Goal: Find contact information: Find contact information

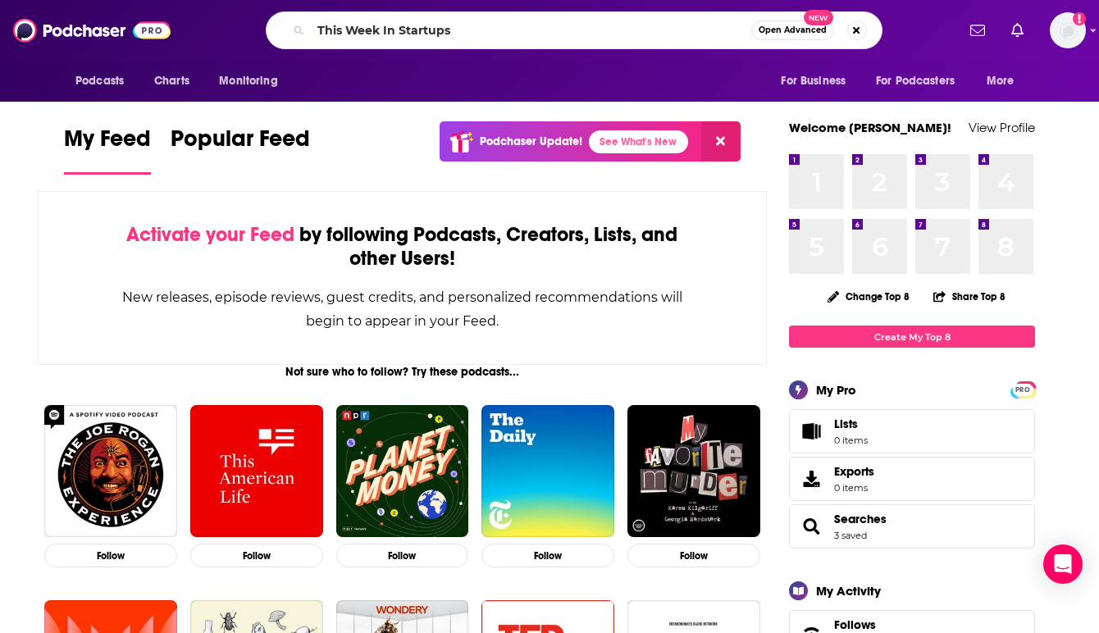
type input "This Week In Startups"
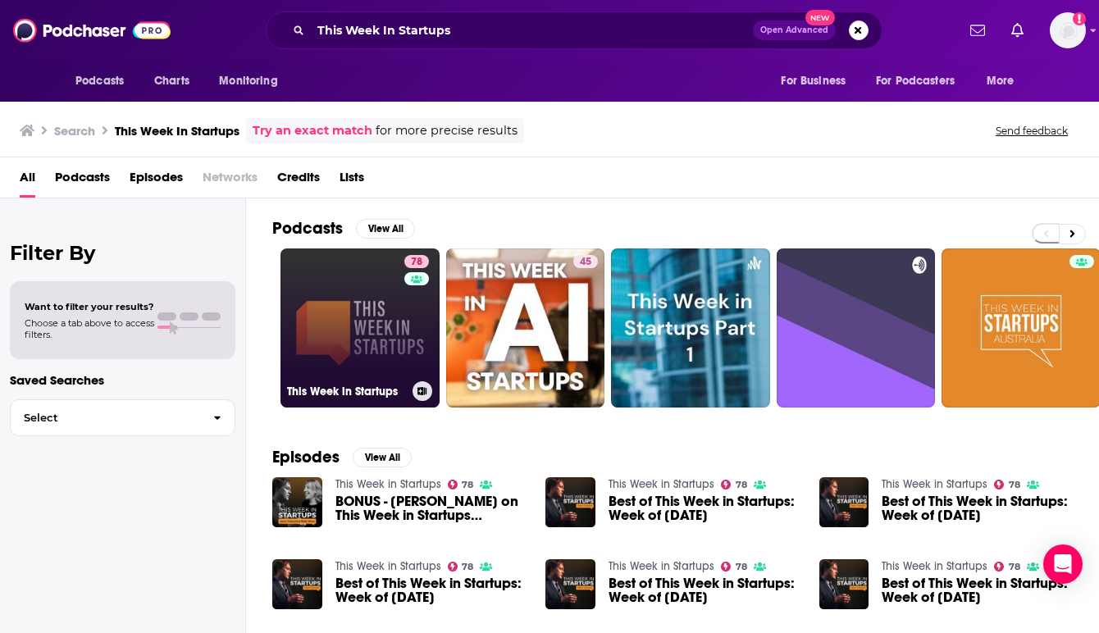
click at [360, 326] on link "78 This Week in Startups" at bounding box center [359, 327] width 159 height 159
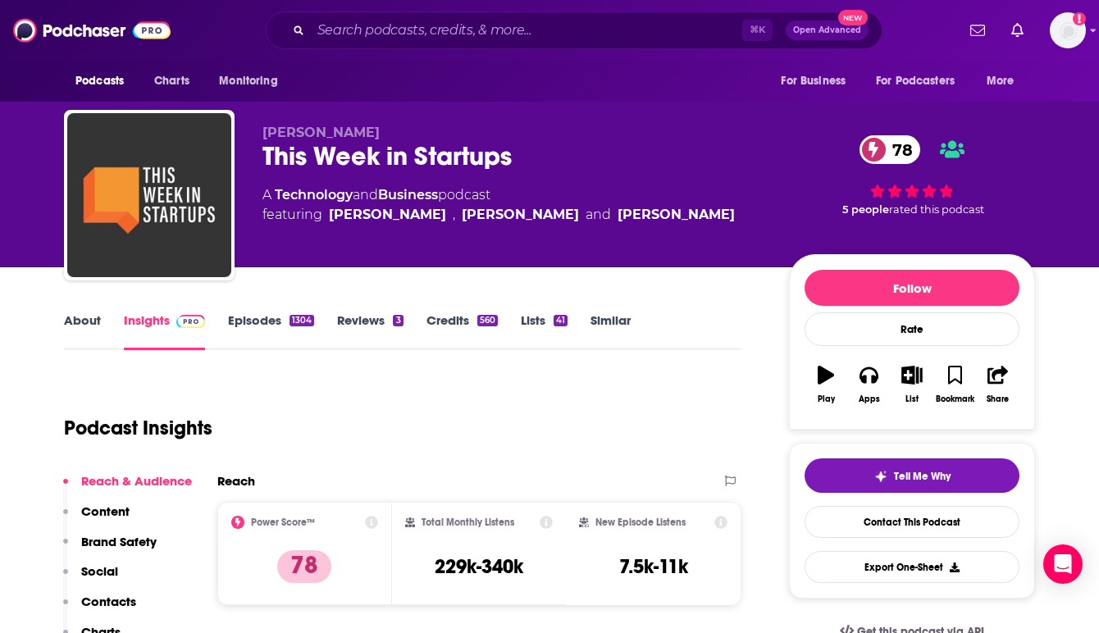
click at [454, 412] on div "Podcast Insights" at bounding box center [395, 418] width 663 height 84
click at [604, 376] on div "Podcast Insights" at bounding box center [395, 418] width 663 height 84
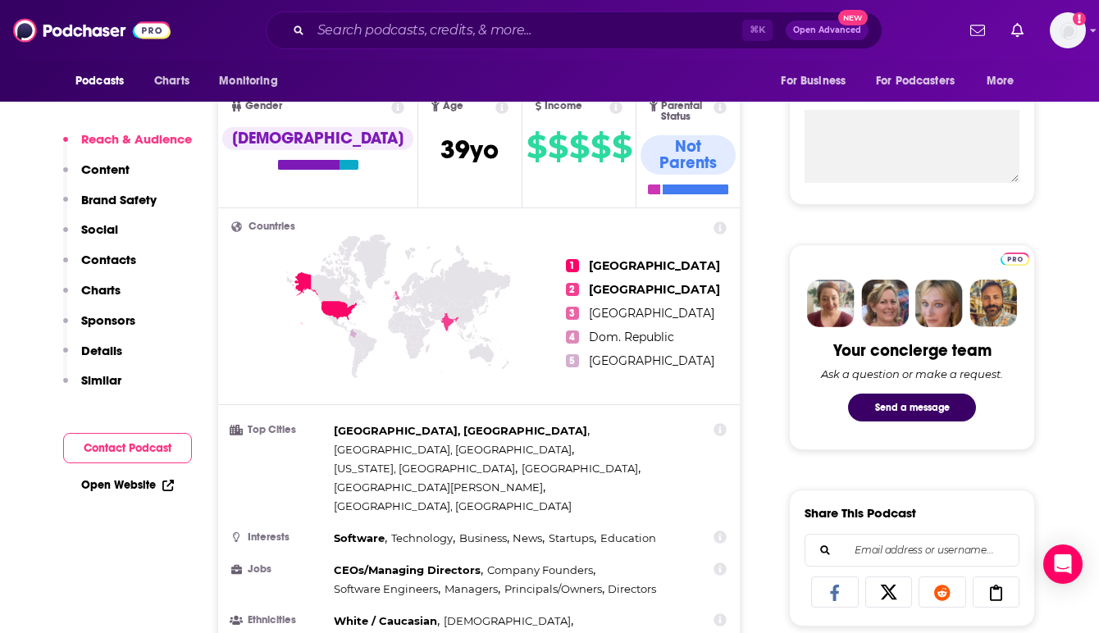
scroll to position [789, 0]
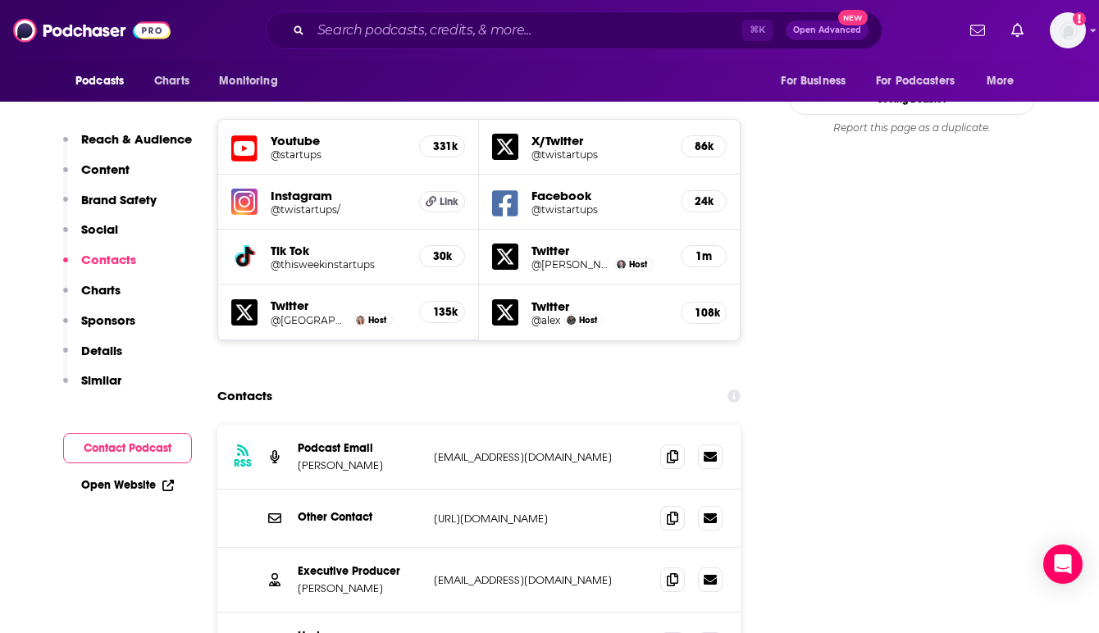
scroll to position [1903, 0]
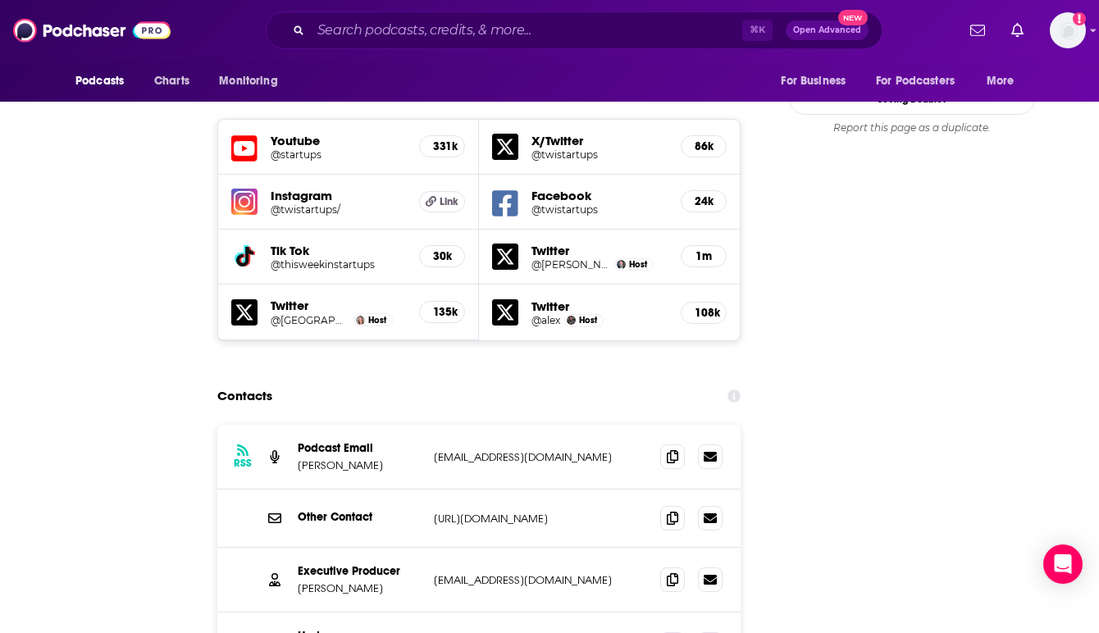
scroll to position [0, 0]
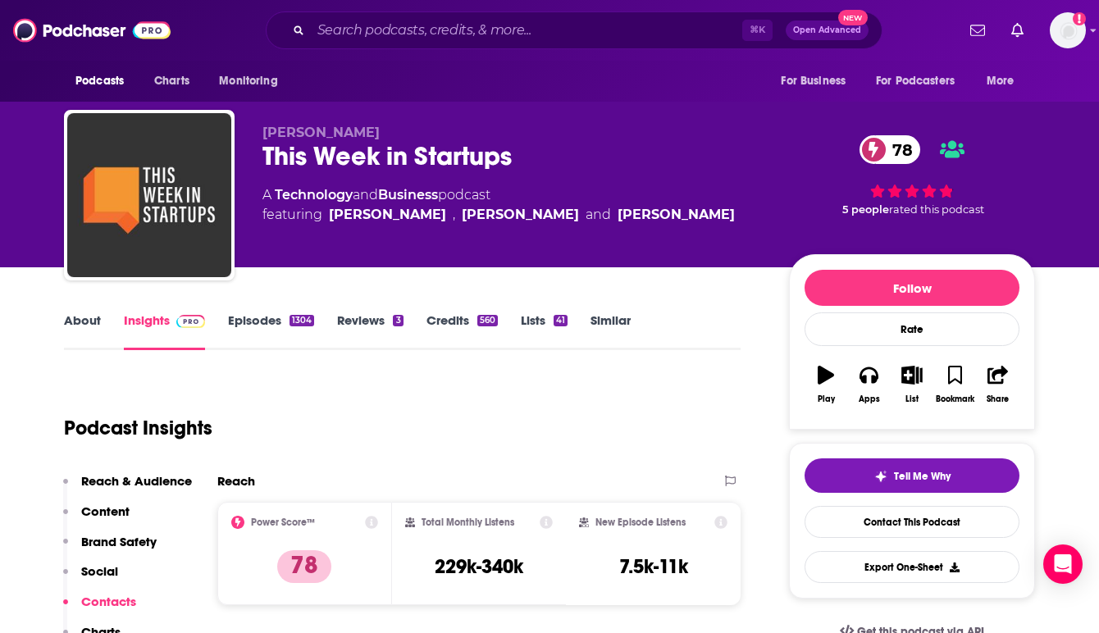
click at [711, 262] on div "[PERSON_NAME] This Week in Startups 78 A Technology and Business podcast featur…" at bounding box center [648, 199] width 773 height 148
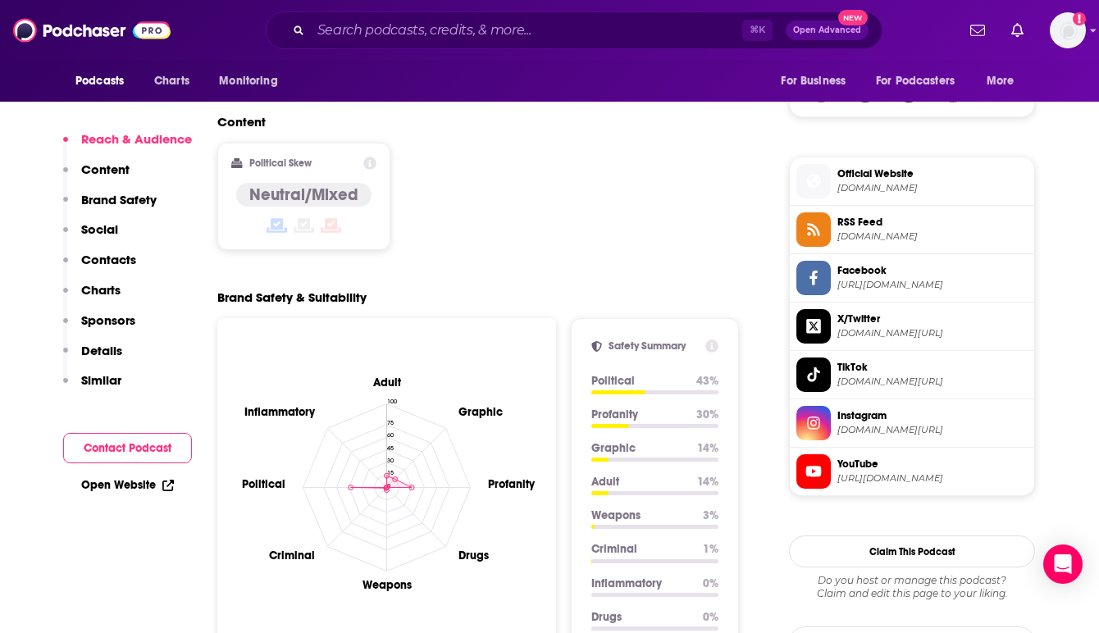
scroll to position [2103, 0]
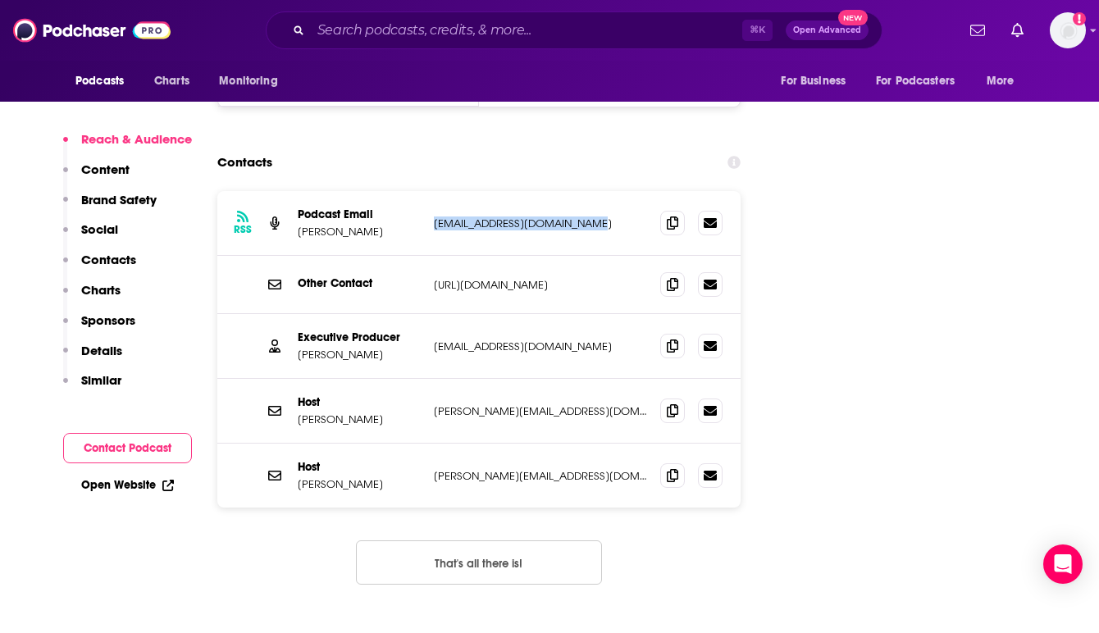
drag, startPoint x: 586, startPoint y: 134, endPoint x: 429, endPoint y: 139, distance: 157.5
click at [429, 191] on div "RSS Podcast Email [PERSON_NAME] [EMAIL_ADDRESS][DOMAIN_NAME] [EMAIL_ADDRESS][DO…" at bounding box center [478, 223] width 523 height 65
copy p "[EMAIL_ADDRESS][DOMAIN_NAME]"
drag, startPoint x: 384, startPoint y: 263, endPoint x: 296, endPoint y: 264, distance: 87.8
click at [296, 314] on div "Executive Producer [PERSON_NAME] [EMAIL_ADDRESS][DOMAIN_NAME] [EMAIL_ADDRESS][D…" at bounding box center [478, 346] width 523 height 65
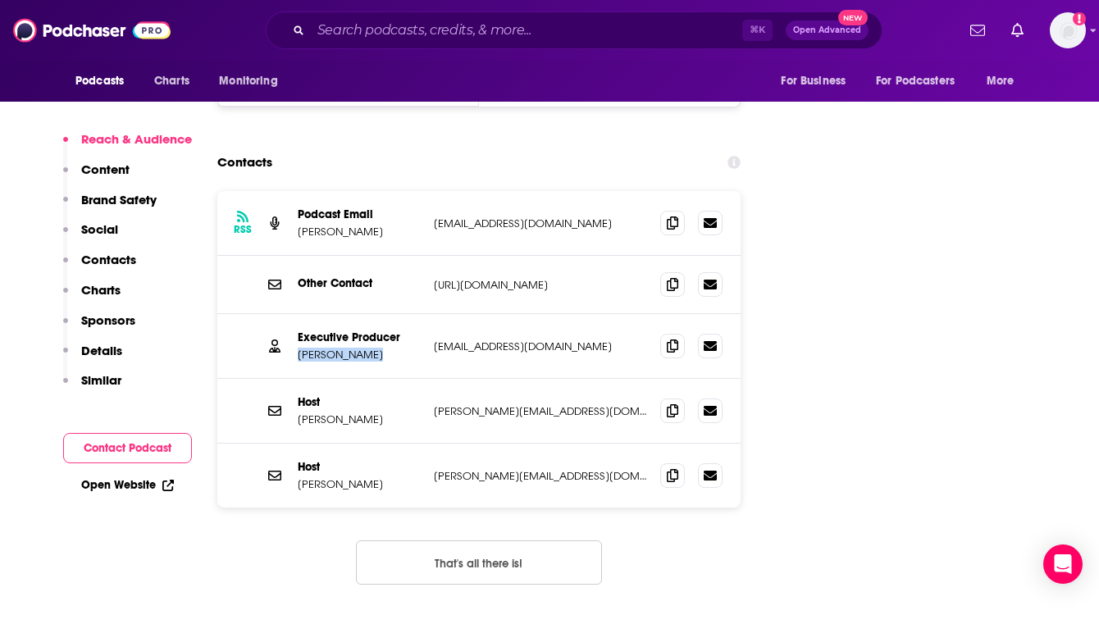
copy p "[PERSON_NAME]"
click at [567, 314] on div "Executive Producer [PERSON_NAME] [EMAIL_ADDRESS][DOMAIN_NAME] [EMAIL_ADDRESS][D…" at bounding box center [478, 346] width 523 height 65
drag, startPoint x: 576, startPoint y: 258, endPoint x: 431, endPoint y: 262, distance: 145.2
click at [431, 314] on div "Executive Producer [PERSON_NAME] [EMAIL_ADDRESS][DOMAIN_NAME] [EMAIL_ADDRESS][D…" at bounding box center [478, 346] width 523 height 65
copy p "[EMAIL_ADDRESS][DOMAIN_NAME]"
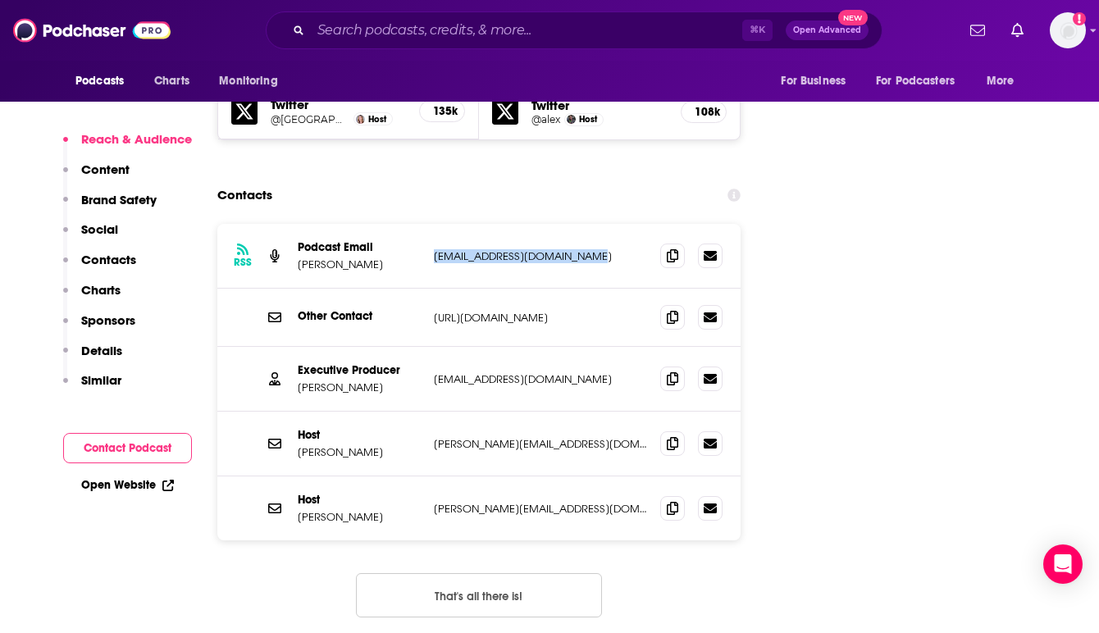
drag, startPoint x: 582, startPoint y: 163, endPoint x: 428, endPoint y: 163, distance: 154.2
click at [428, 224] on div "RSS Podcast Email [PERSON_NAME] [EMAIL_ADDRESS][DOMAIN_NAME] [EMAIL_ADDRESS][DO…" at bounding box center [478, 256] width 523 height 65
copy p "[EMAIL_ADDRESS][DOMAIN_NAME]"
drag, startPoint x: 575, startPoint y: 290, endPoint x: 432, endPoint y: 291, distance: 142.7
click at [432, 347] on div "Executive Producer [PERSON_NAME] [EMAIL_ADDRESS][DOMAIN_NAME] [EMAIL_ADDRESS][D…" at bounding box center [478, 379] width 523 height 65
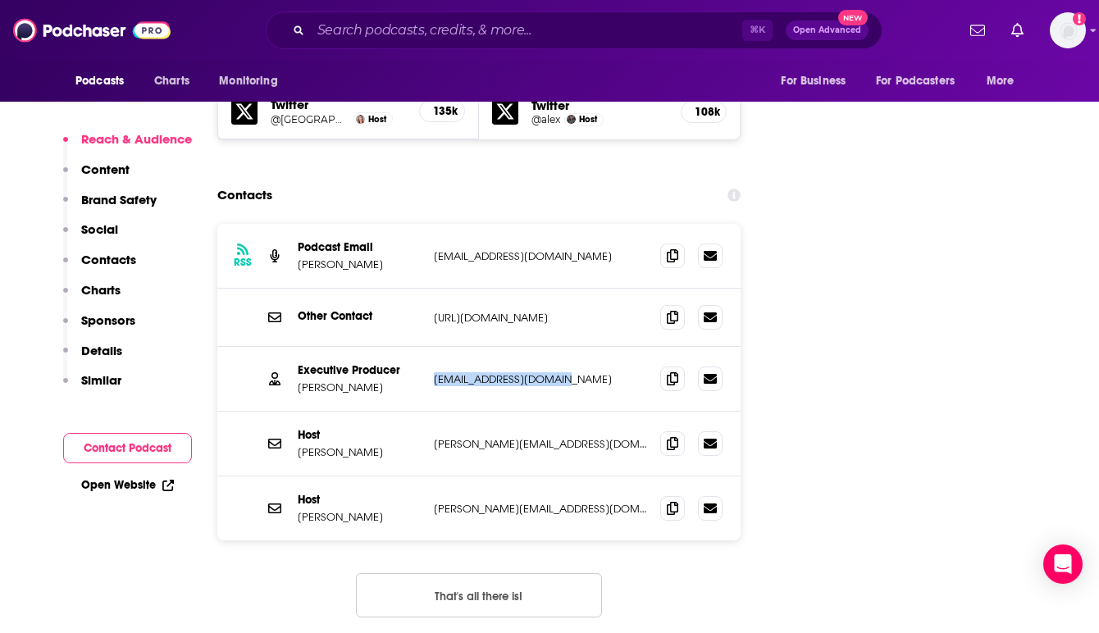
copy p "[EMAIL_ADDRESS][DOMAIN_NAME]"
click at [552, 412] on div "Host [PERSON_NAME] [PERSON_NAME][EMAIL_ADDRESS][DOMAIN_NAME] [PERSON_NAME][EMAI…" at bounding box center [478, 444] width 523 height 65
drag, startPoint x: 551, startPoint y: 353, endPoint x: 429, endPoint y: 353, distance: 122.2
click at [429, 412] on div "Host [PERSON_NAME] [PERSON_NAME][EMAIL_ADDRESS][DOMAIN_NAME] [PERSON_NAME][EMAI…" at bounding box center [478, 444] width 523 height 65
copy p "[PERSON_NAME][EMAIL_ADDRESS][DOMAIN_NAME]"
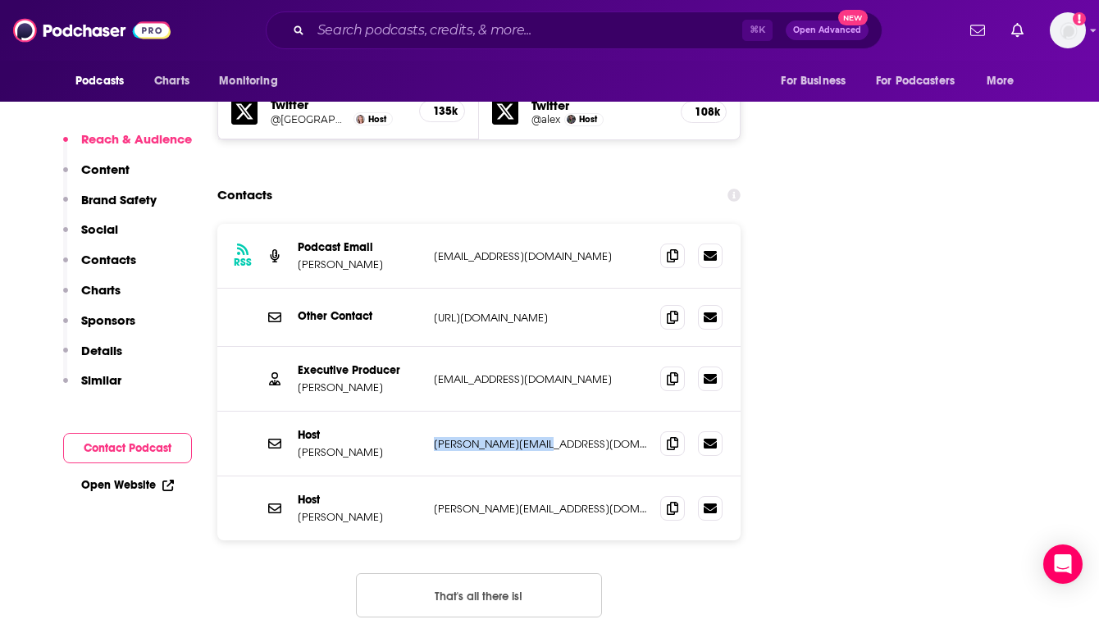
click at [556, 437] on p "[PERSON_NAME][EMAIL_ADDRESS][DOMAIN_NAME]" at bounding box center [540, 444] width 213 height 14
drag, startPoint x: 556, startPoint y: 350, endPoint x: 431, endPoint y: 352, distance: 124.7
click at [431, 412] on div "Host [PERSON_NAME] [PERSON_NAME][EMAIL_ADDRESS][DOMAIN_NAME] [PERSON_NAME][EMAI…" at bounding box center [478, 444] width 523 height 65
copy p "[PERSON_NAME][EMAIL_ADDRESS][DOMAIN_NAME]"
drag, startPoint x: 587, startPoint y: 166, endPoint x: 434, endPoint y: 165, distance: 153.4
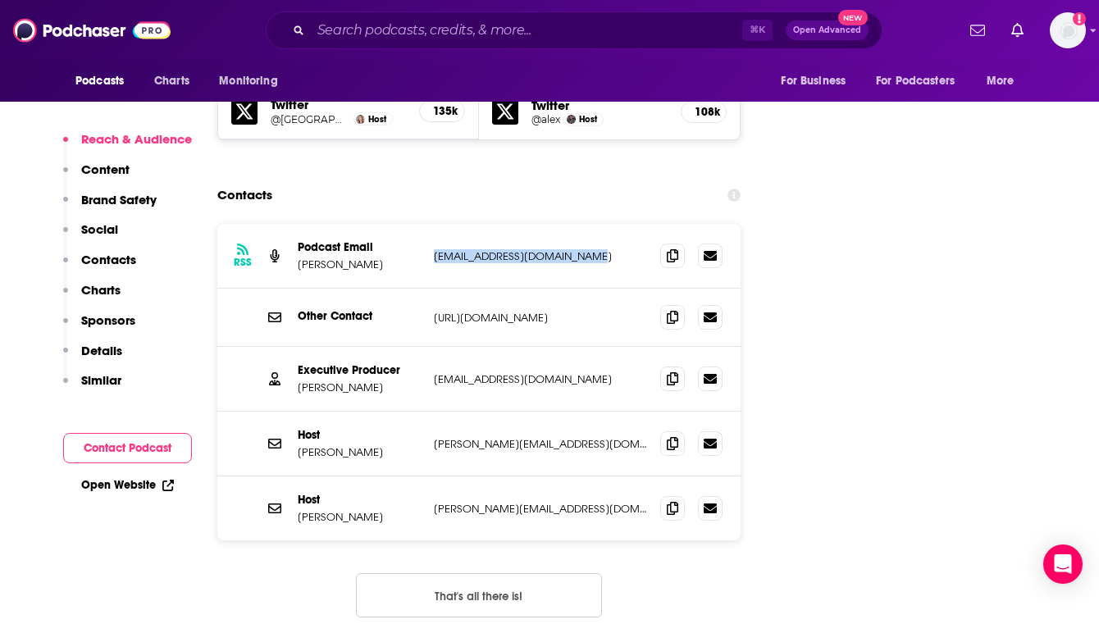
click at [434, 249] on p "[EMAIL_ADDRESS][DOMAIN_NAME]" at bounding box center [540, 256] width 213 height 14
copy p "[EMAIL_ADDRESS][DOMAIN_NAME]"
click at [356, 25] on input "Search podcasts, credits, & more..." at bounding box center [526, 30] width 431 height 26
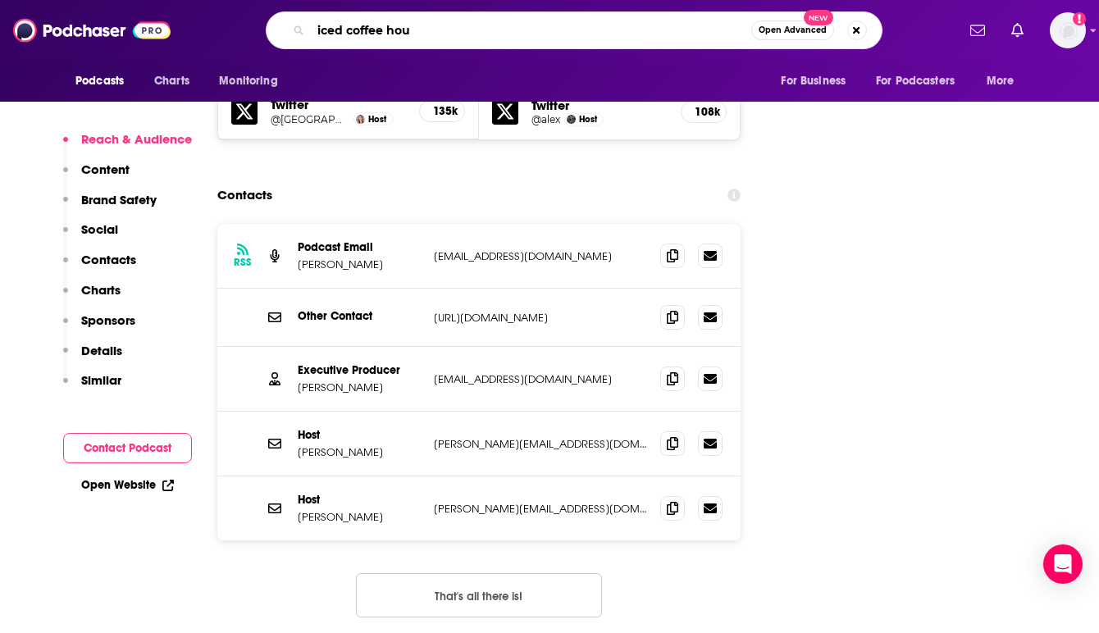
type input "iced coffee hour"
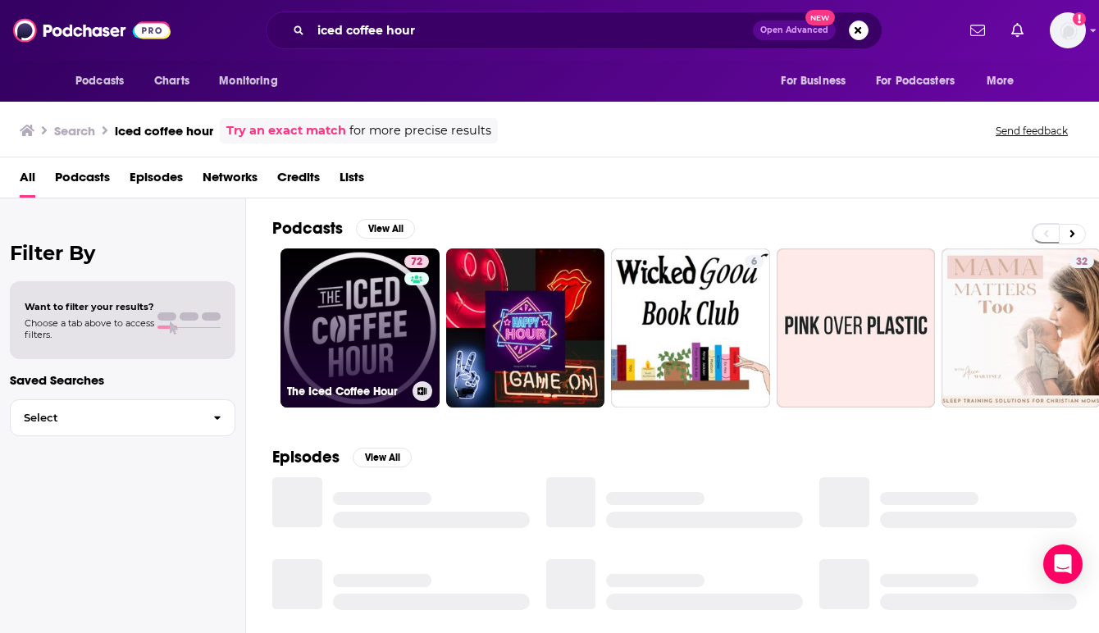
click at [354, 332] on link "72 The Iced Coffee Hour" at bounding box center [359, 327] width 159 height 159
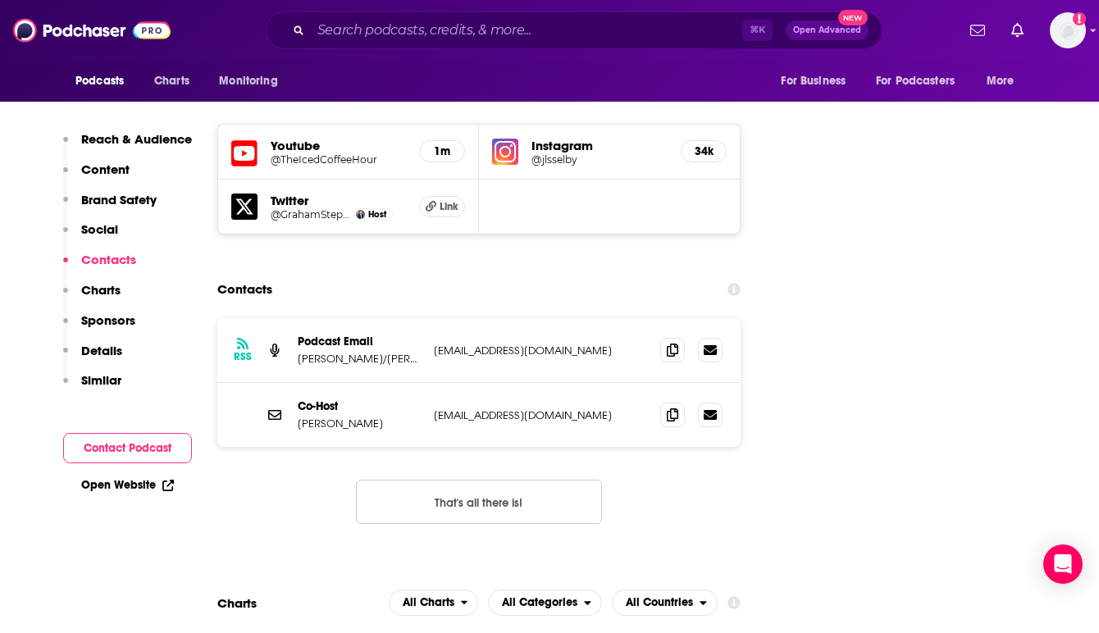
scroll to position [1870, 0]
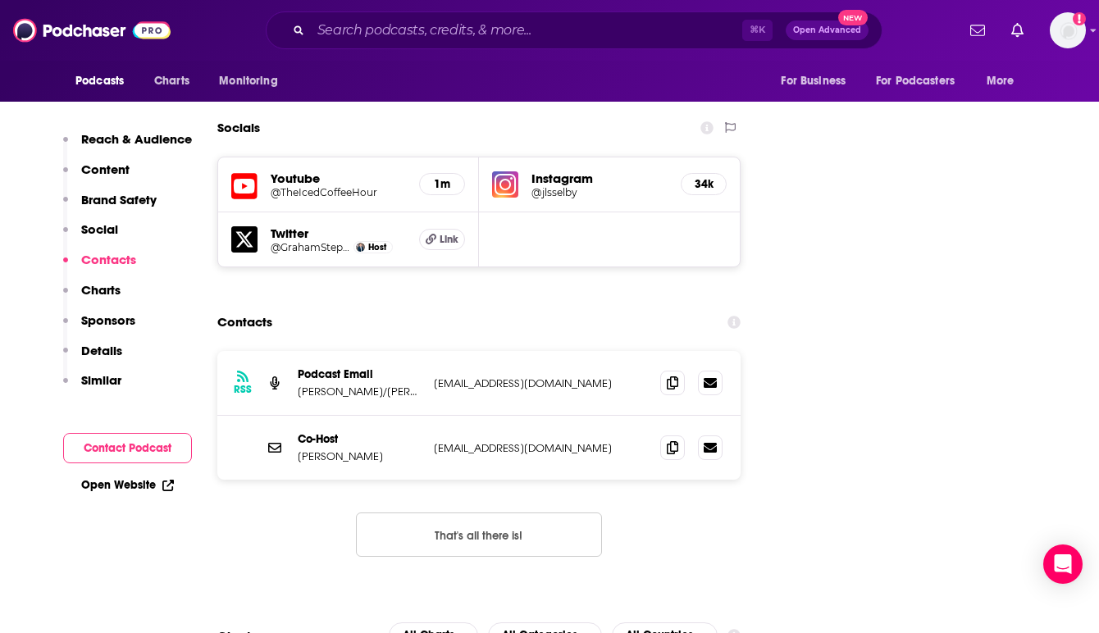
drag, startPoint x: 622, startPoint y: 343, endPoint x: 435, endPoint y: 340, distance: 187.8
click at [435, 441] on p "[EMAIL_ADDRESS][DOMAIN_NAME]" at bounding box center [540, 448] width 213 height 14
copy p "[EMAIL_ADDRESS][DOMAIN_NAME]"
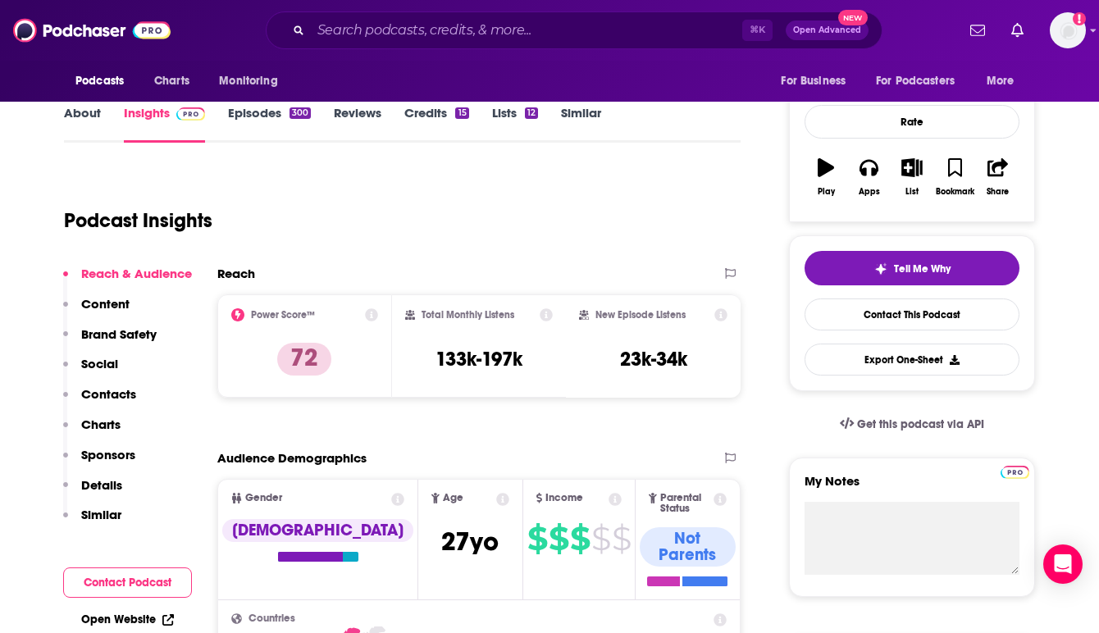
scroll to position [0, 0]
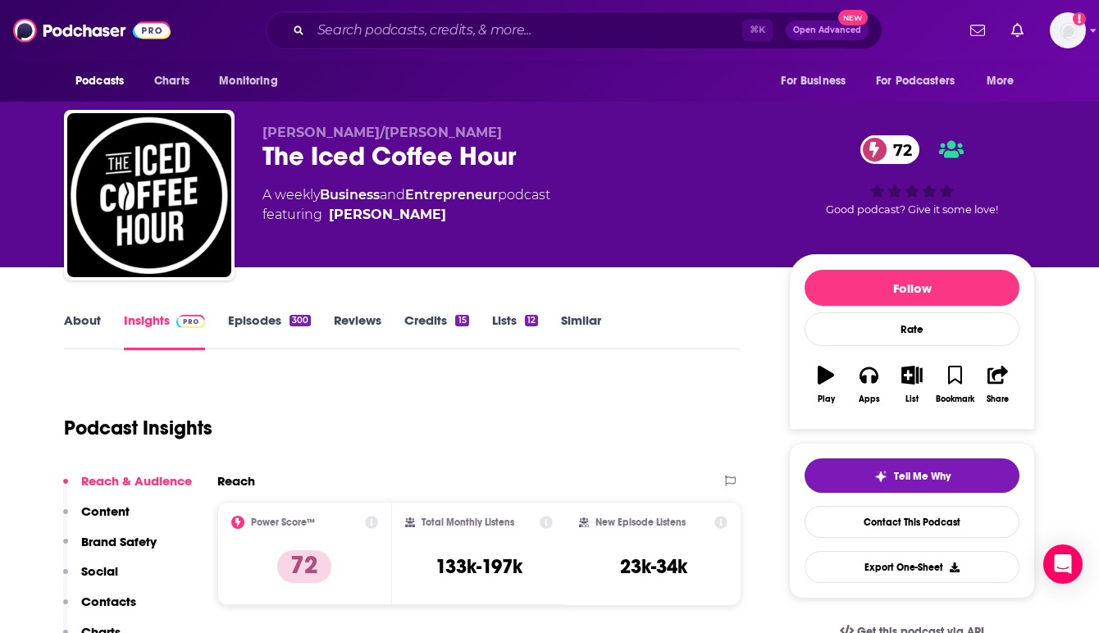
click at [257, 322] on link "Episodes 300" at bounding box center [269, 331] width 83 height 38
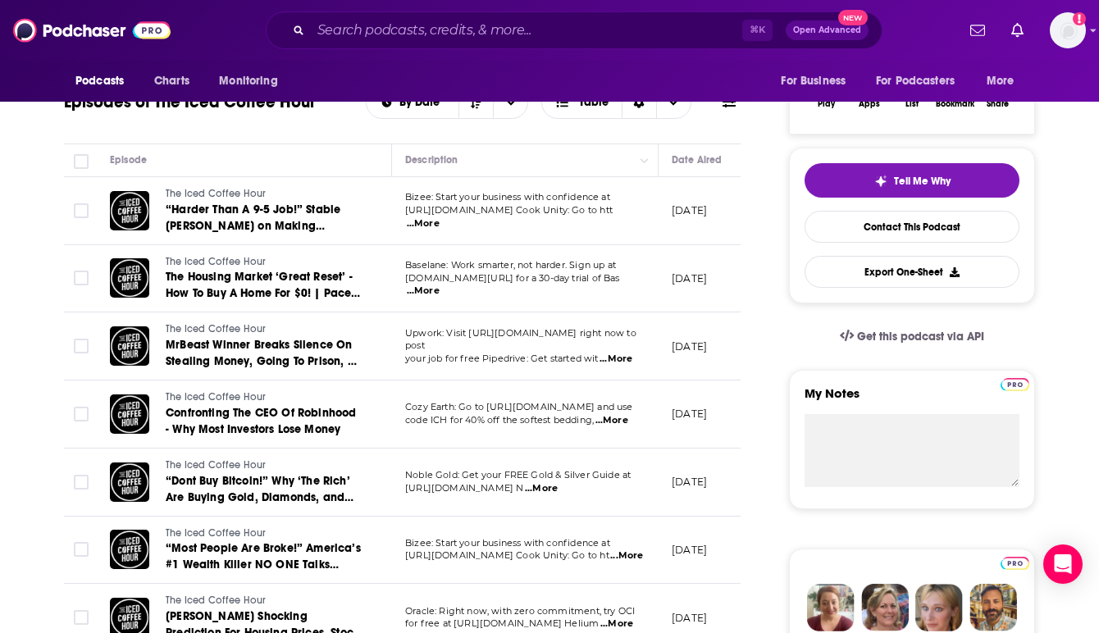
scroll to position [328, 0]
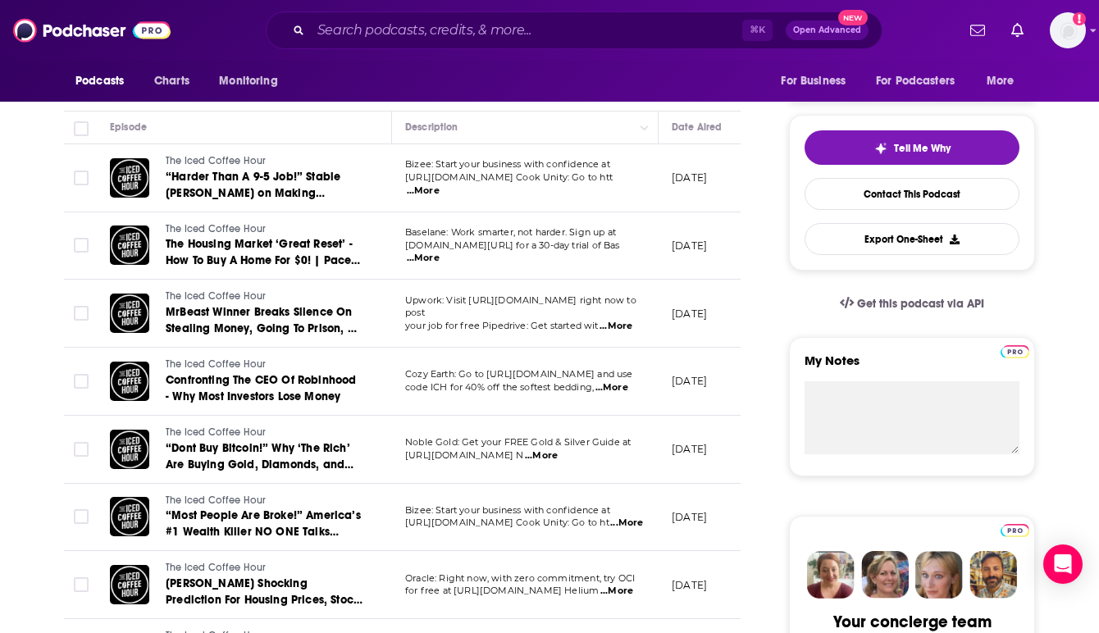
click at [619, 389] on span "...More" at bounding box center [611, 387] width 33 height 13
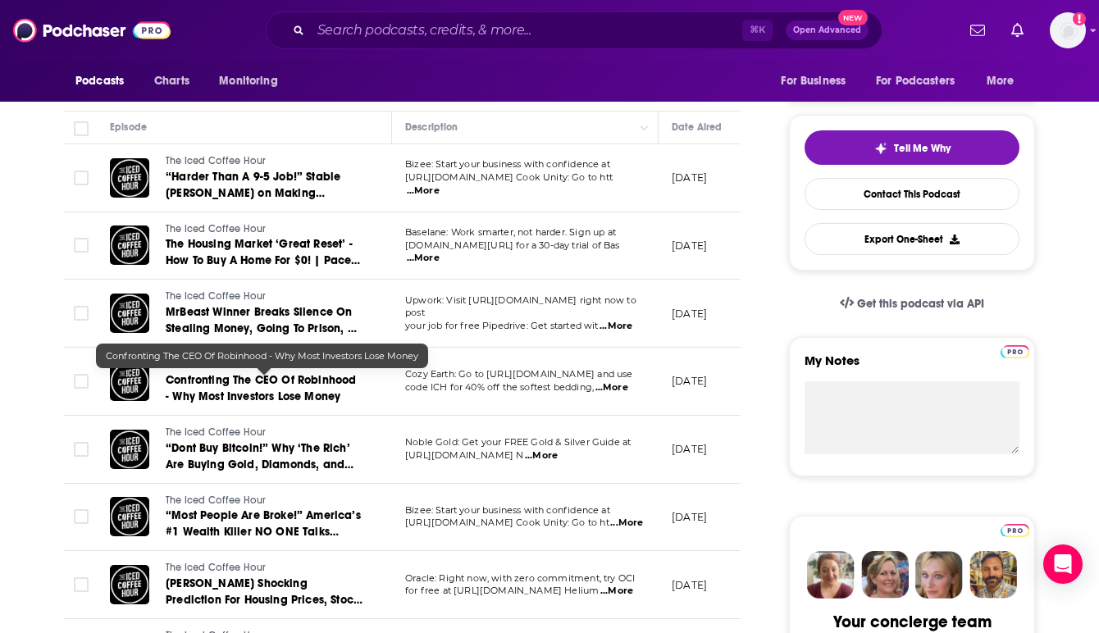
click at [281, 389] on link "Confronting The CEO Of Robinhood - Why Most Investors Lose Money" at bounding box center [264, 388] width 197 height 33
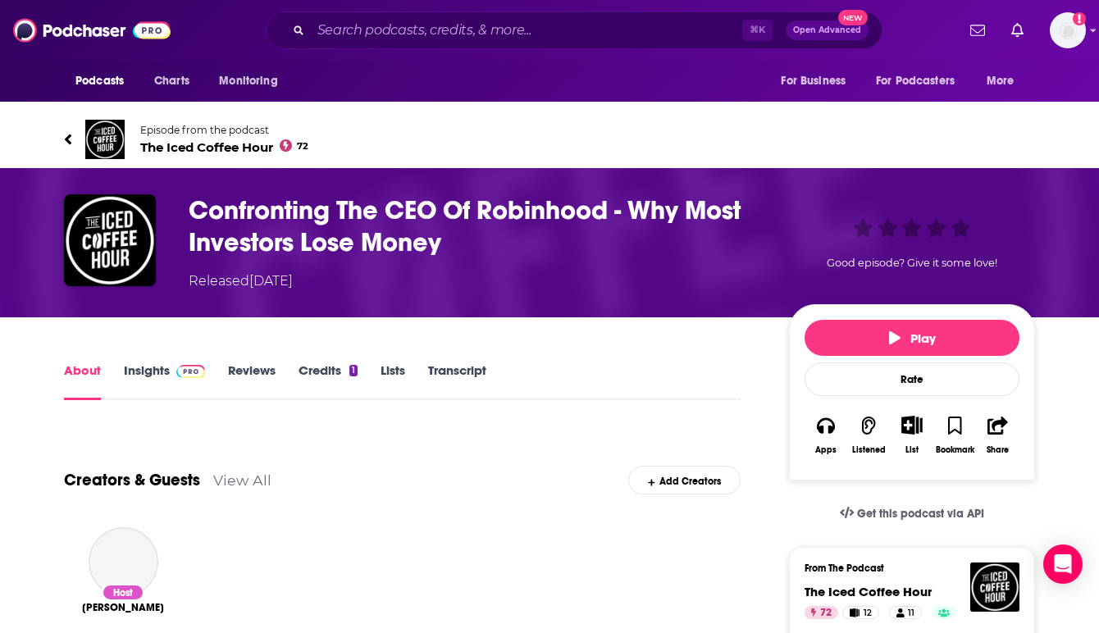
click at [423, 427] on div "Creators & Guests View All Add Creators" at bounding box center [402, 470] width 677 height 88
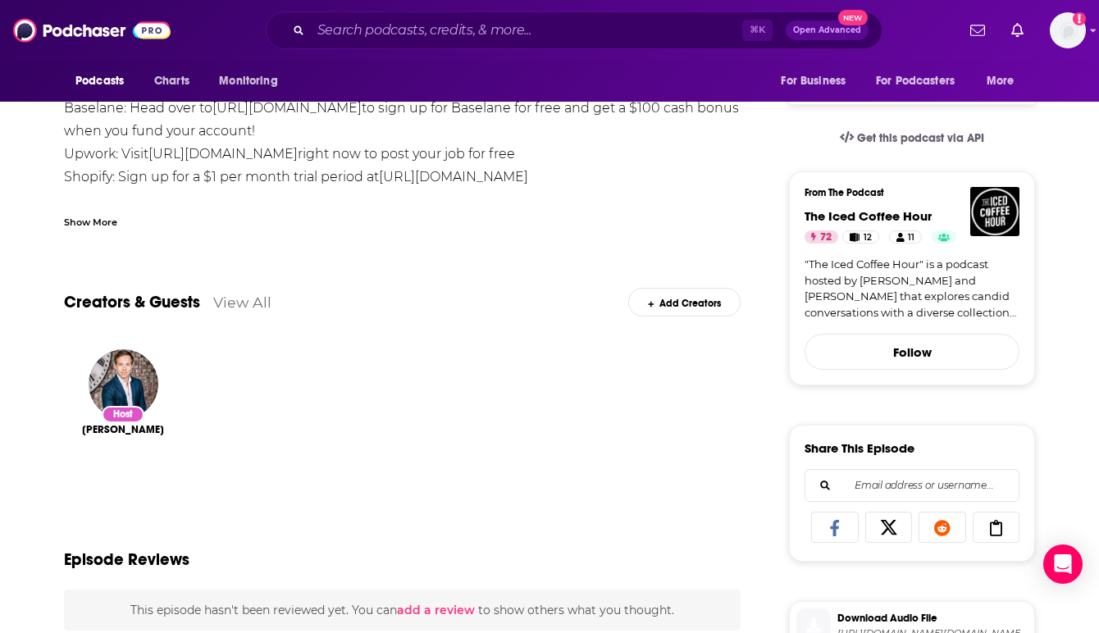
scroll to position [328, 0]
